Goal: Entertainment & Leisure: Browse casually

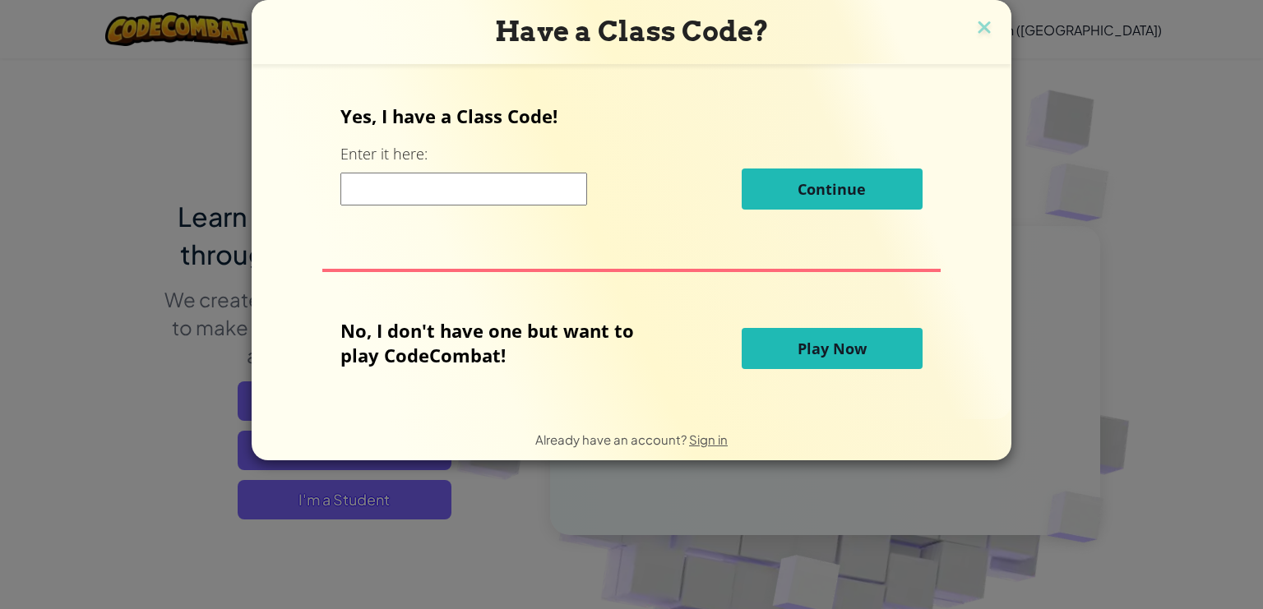
click at [835, 352] on span "Play Now" at bounding box center [832, 349] width 69 height 20
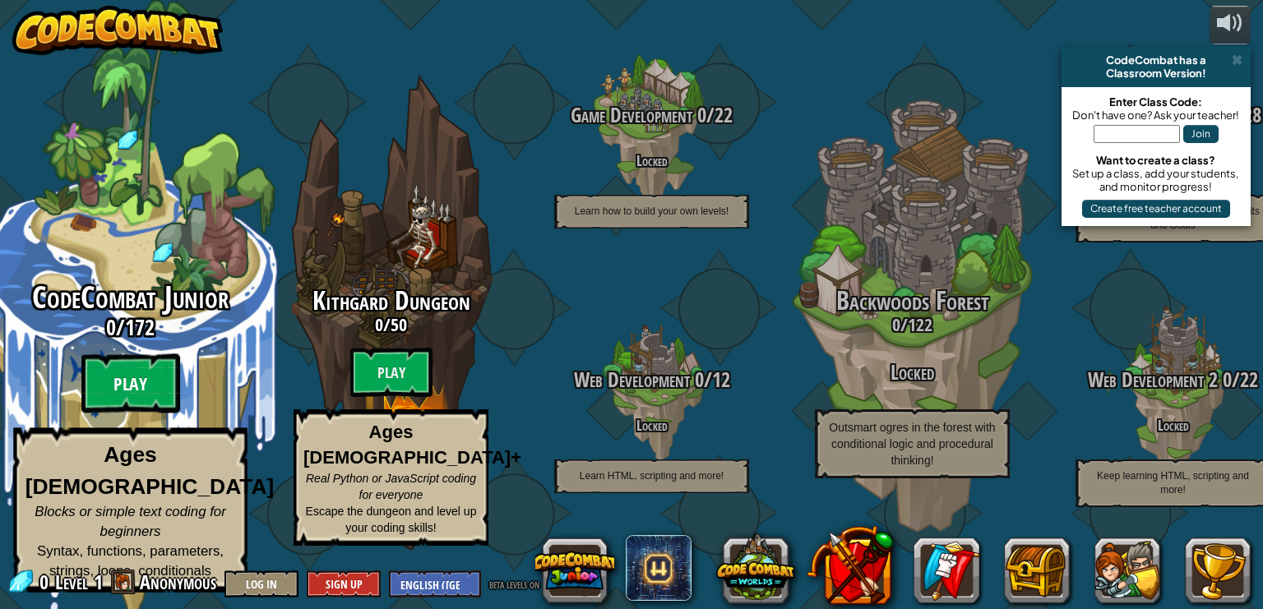
click at [138, 396] on btn "Play" at bounding box center [130, 383] width 99 height 59
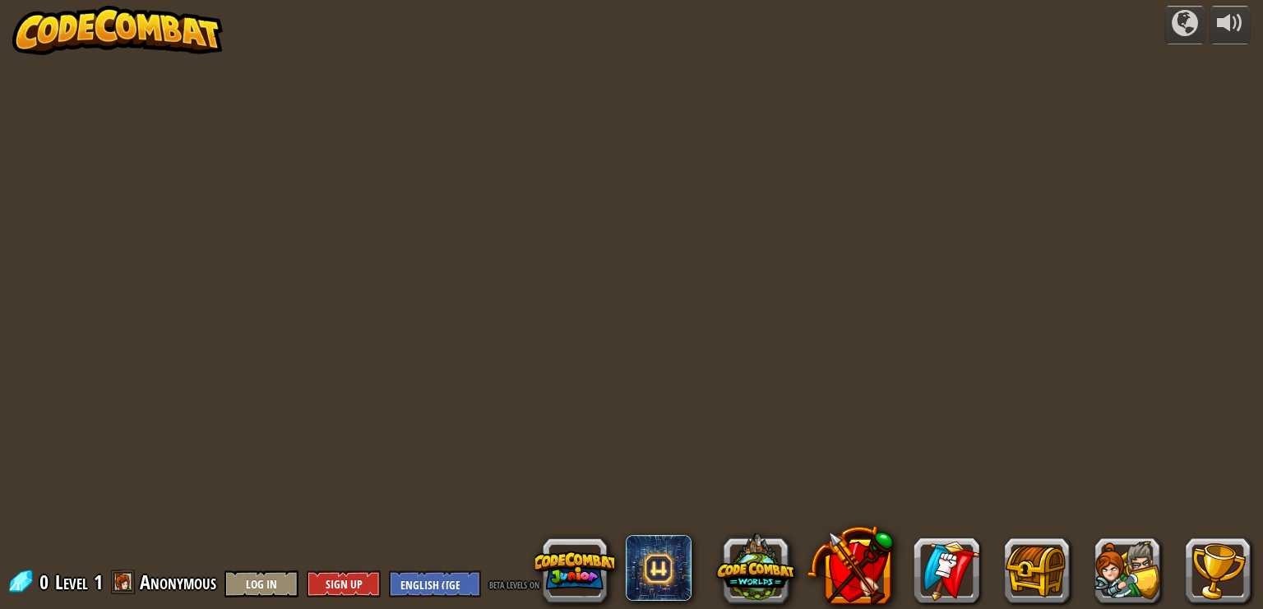
click at [384, 317] on div at bounding box center [631, 304] width 878 height 609
click at [160, 238] on div "powered by 0 Level 1 Anonymous Log In Sign Up English ([GEOGRAPHIC_DATA]) Engli…" at bounding box center [631, 304] width 1263 height 609
drag, startPoint x: 344, startPoint y: 222, endPoint x: 435, endPoint y: 242, distance: 93.4
click at [416, 242] on div at bounding box center [631, 304] width 878 height 609
drag, startPoint x: 698, startPoint y: 225, endPoint x: 732, endPoint y: 224, distance: 33.7
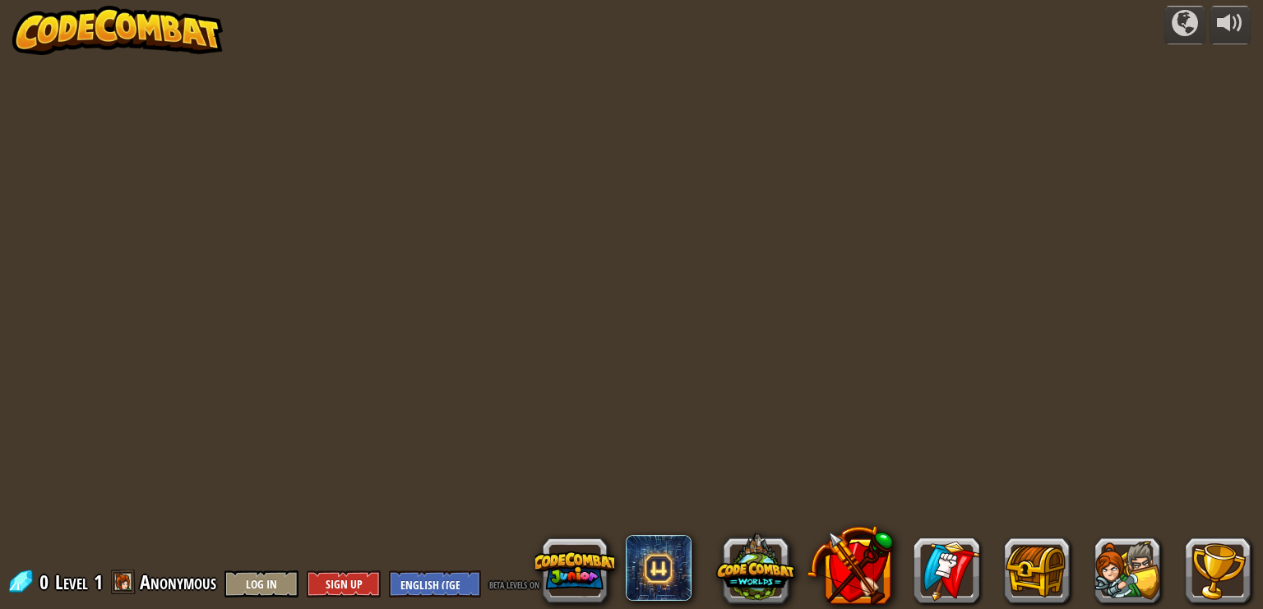
click at [723, 225] on div at bounding box center [631, 304] width 878 height 609
